Goal: Information Seeking & Learning: Understand process/instructions

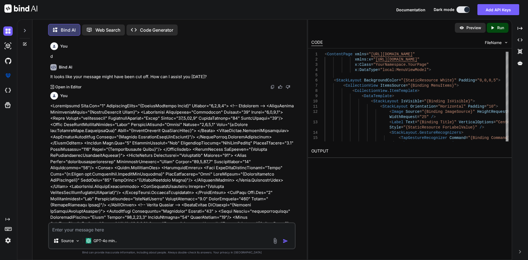
scroll to position [4184, 0]
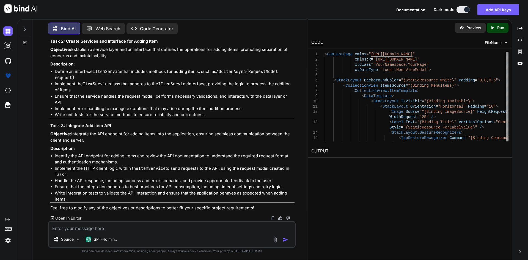
click at [496, 27] on icon "Created with Pixso." at bounding box center [493, 27] width 7 height 5
click at [496, 27] on div "Run" at bounding box center [499, 28] width 20 height 10
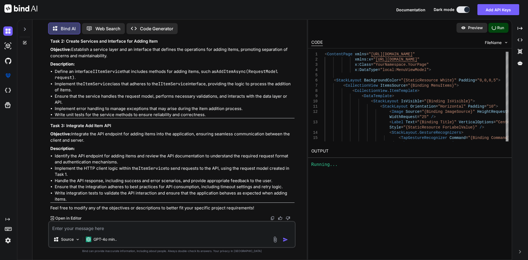
type textarea "x"
click at [466, 8] on div at bounding box center [467, 10] width 6 height 6
click at [463, 8] on button at bounding box center [463, 9] width 13 height 7
click at [463, 9] on button at bounding box center [463, 9] width 13 height 7
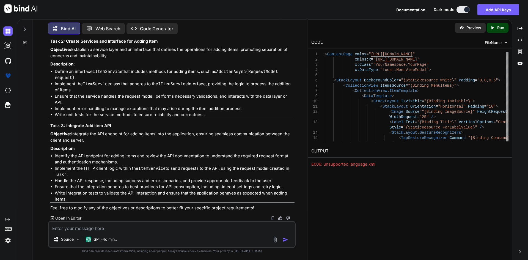
click at [463, 9] on button at bounding box center [463, 9] width 13 height 7
click at [458, 9] on button at bounding box center [463, 9] width 13 height 7
click at [461, 8] on button at bounding box center [463, 9] width 13 height 7
click at [458, 9] on button at bounding box center [463, 9] width 13 height 7
click at [460, 9] on button at bounding box center [463, 9] width 13 height 7
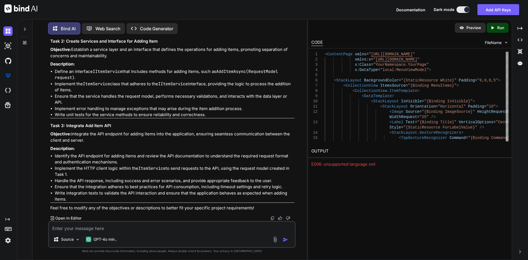
click at [460, 9] on button at bounding box center [463, 9] width 13 height 7
click at [459, 9] on button at bounding box center [463, 9] width 13 height 7
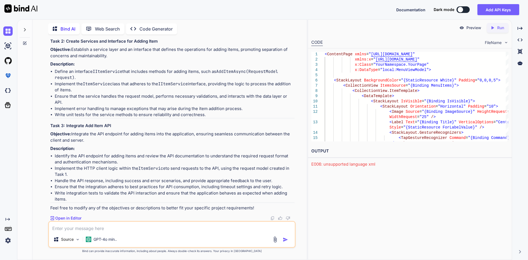
click at [101, 227] on textarea at bounding box center [172, 227] width 246 height 10
paste textarea "• Implement business logic to integrate add item API. • Create response model t…"
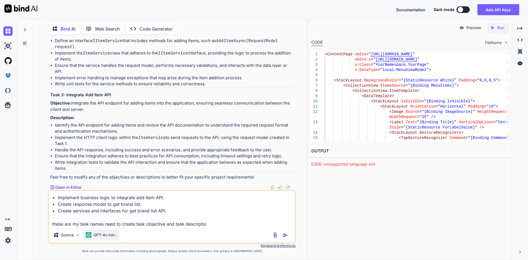
type textarea "• Implement business logic to integrate add item API. • Create response model t…"
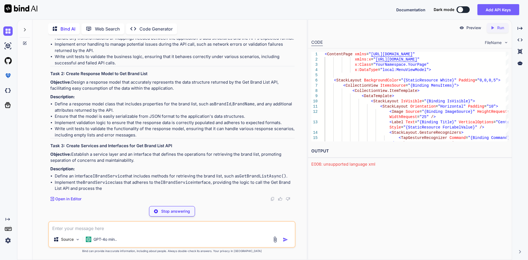
scroll to position [4459, 0]
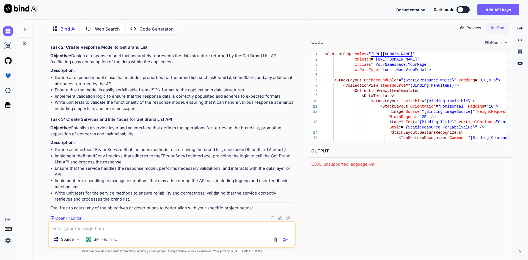
drag, startPoint x: 116, startPoint y: 65, endPoint x: 51, endPoint y: 58, distance: 64.8
copy p "Develop the business logic required to integrate the Add Item API, ensuring tha…"
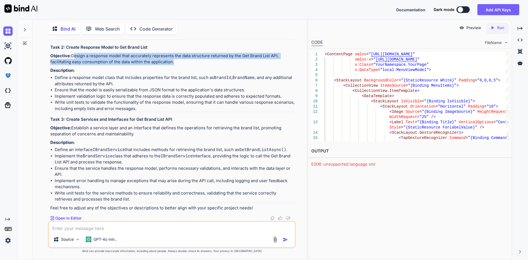
drag, startPoint x: 52, startPoint y: 157, endPoint x: 140, endPoint y: 162, distance: 87.9
click at [140, 65] on p "Objective: Design a response model that accurately represents the data structur…" at bounding box center [172, 59] width 244 height 12
drag, startPoint x: 140, startPoint y: 162, endPoint x: 51, endPoint y: 157, distance: 88.5
click at [51, 65] on p "Objective: Design a response model that accurately represents the data structur…" at bounding box center [172, 59] width 244 height 12
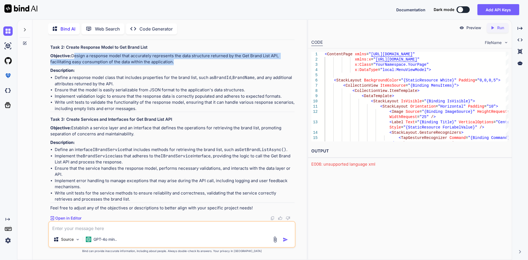
copy p "Design a response model that accurately represents the data structure returned …"
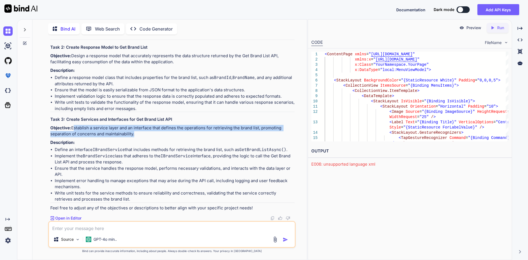
drag, startPoint x: 51, startPoint y: 153, endPoint x: 105, endPoint y: 158, distance: 54.7
click at [105, 137] on p "Objective: Establish a service layer and an interface that defines the operatio…" at bounding box center [172, 131] width 244 height 12
copy p "Establish a service layer and an interface that defines the operations for retr…"
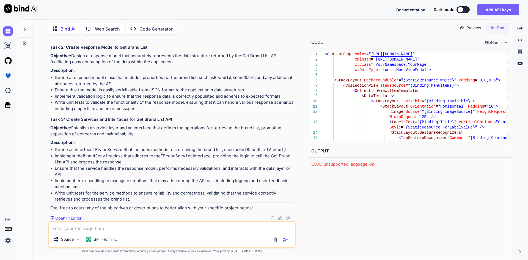
drag, startPoint x: 193, startPoint y: 110, endPoint x: 212, endPoint y: 109, distance: 19.8
drag, startPoint x: 212, startPoint y: 109, endPoint x: 222, endPoint y: 109, distance: 9.9
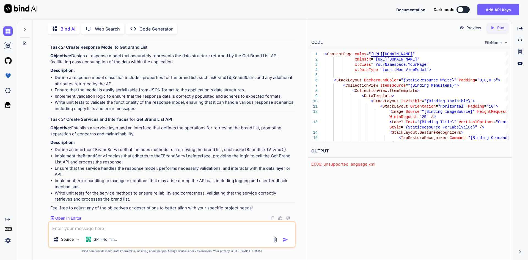
drag, startPoint x: 141, startPoint y: 127, endPoint x: 106, endPoint y: 123, distance: 34.9
click at [106, 9] on li "Implement the business logic within the ItemService class to prepare the reques…" at bounding box center [175, 2] width 240 height 12
drag, startPoint x: 77, startPoint y: 116, endPoint x: 52, endPoint y: 108, distance: 26.2
copy li "Analyze the requirements for adding items and identify the necessary business r…"
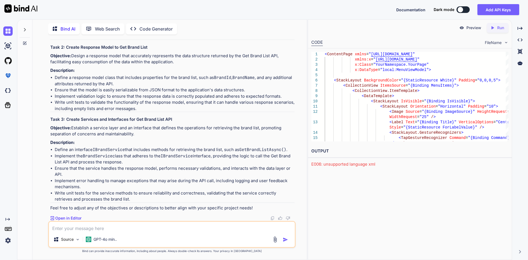
drag, startPoint x: 55, startPoint y: 120, endPoint x: 140, endPoint y: 126, distance: 85.5
click at [140, 9] on li "Implement the business logic within the ItemService class to prepare the reques…" at bounding box center [175, 2] width 240 height 12
copy li "Implement the business logic within the ItemService class to prepare the reques…"
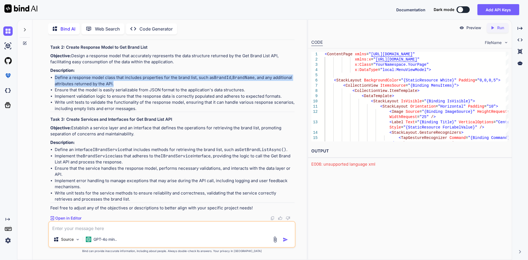
drag, startPoint x: 56, startPoint y: 151, endPoint x: 114, endPoint y: 157, distance: 58.9
click at [114, 87] on li "Define a response model class that includes properties for the brand list, such…" at bounding box center [175, 81] width 240 height 12
copy li "Define a response model class that includes properties for the brand list, such…"
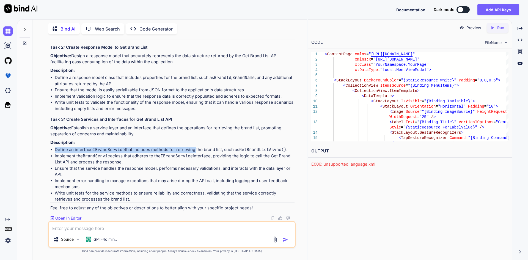
drag, startPoint x: 54, startPoint y: 150, endPoint x: 195, endPoint y: 147, distance: 140.4
click at [195, 147] on li "Define an interface IBrandService that includes methods for retrieving the bran…" at bounding box center [175, 150] width 240 height 6
click at [162, 156] on li "Implement the BrandService class that adheres to the IBrandService interface, p…" at bounding box center [175, 159] width 240 height 12
drag, startPoint x: 124, startPoint y: 161, endPoint x: 53, endPoint y: 156, distance: 70.6
click at [53, 156] on ul "Define an interface IBrandService that includes methods for retrieving the bran…" at bounding box center [172, 175] width 244 height 56
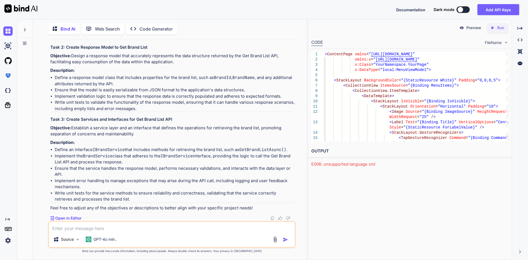
copy li "Implement the BrandService class that adheres to the IBrandService interface, p…"
